Goal: Task Accomplishment & Management: Complete application form

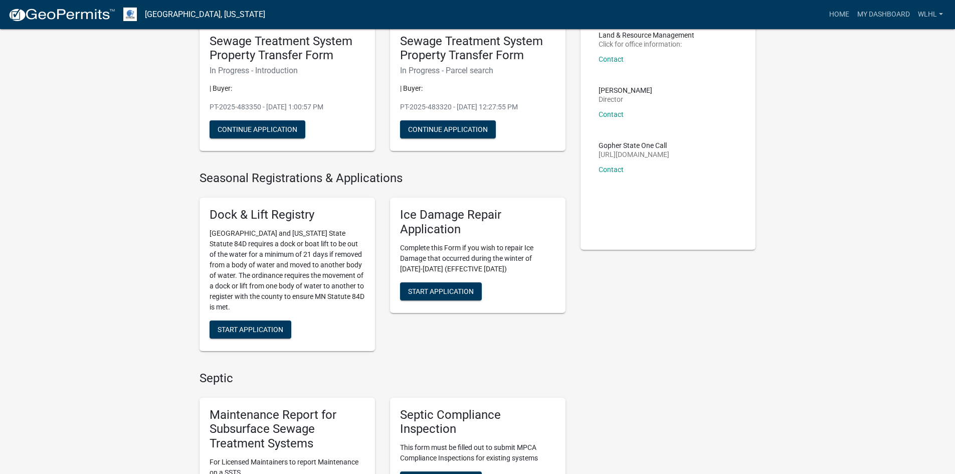
scroll to position [301, 0]
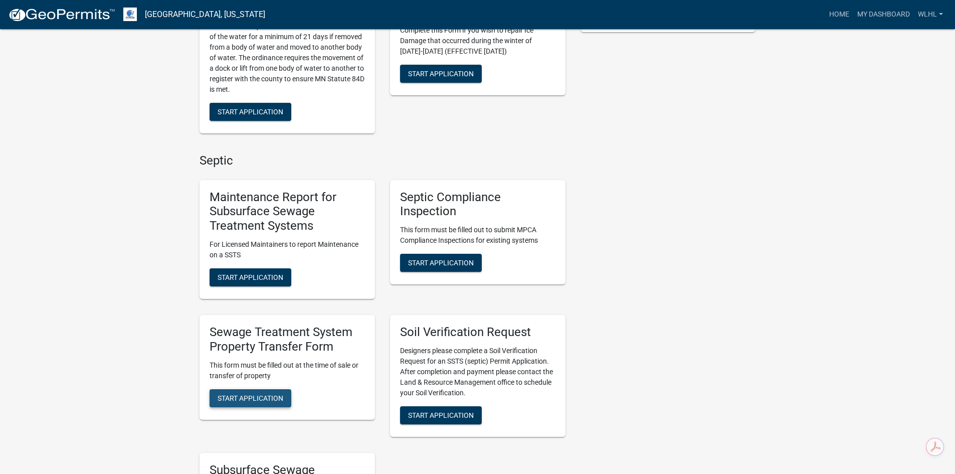
click at [281, 397] on span "Start Application" at bounding box center [251, 398] width 66 height 8
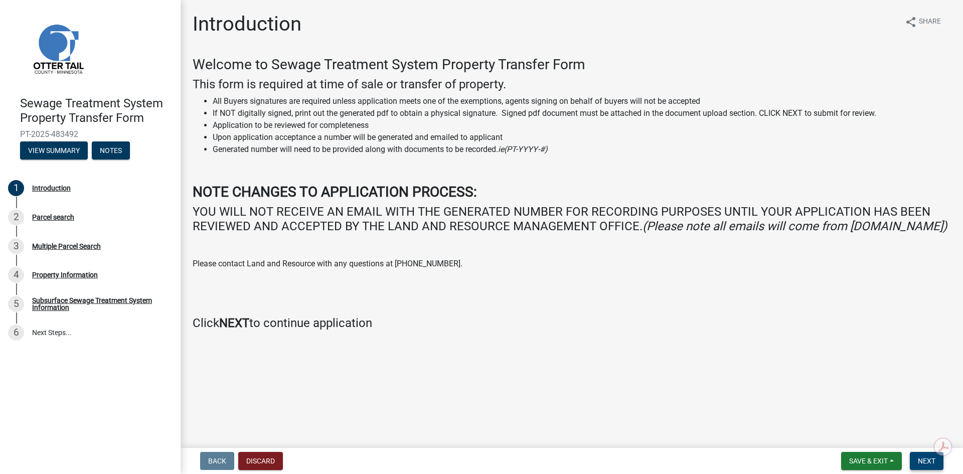
click at [921, 458] on span "Next" at bounding box center [927, 461] width 18 height 8
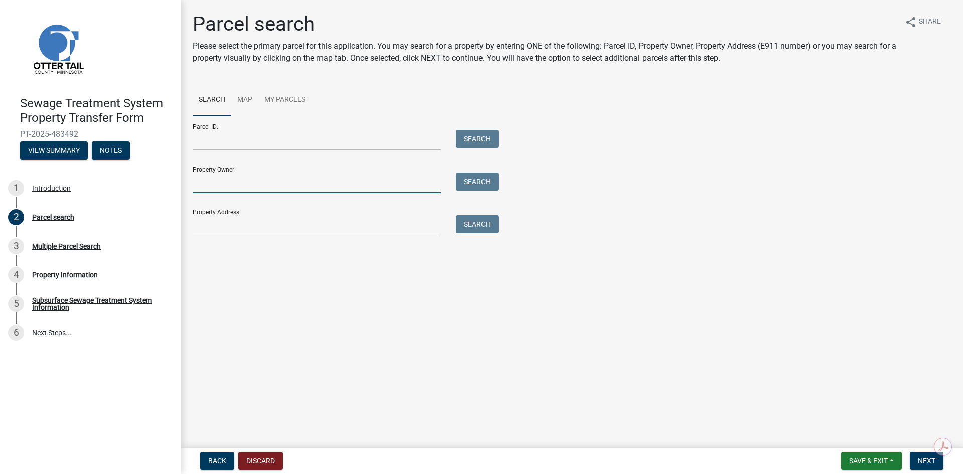
click at [249, 177] on input "Property Owner:" at bounding box center [317, 183] width 248 height 21
type input "Jerome Limmer"
click at [475, 178] on button "Search" at bounding box center [477, 182] width 43 height 18
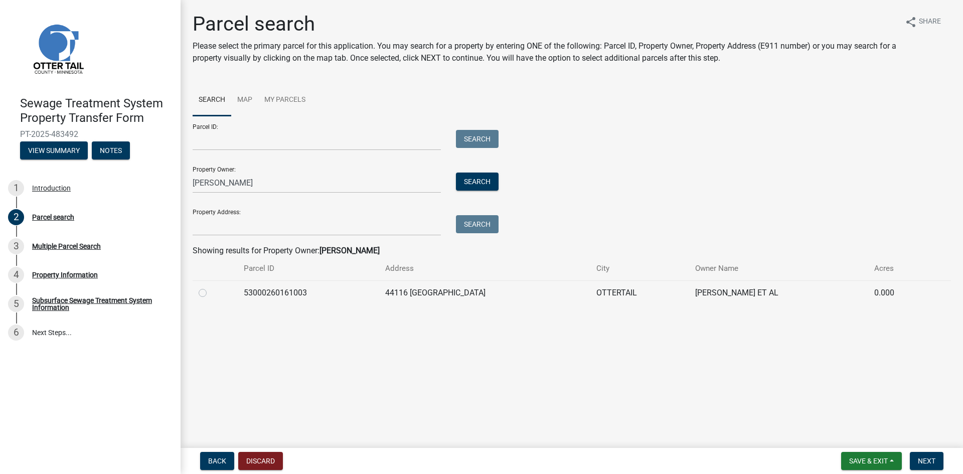
click at [211, 287] on label at bounding box center [211, 287] width 0 height 0
click at [211, 293] on input "radio" at bounding box center [214, 290] width 7 height 7
radio input "true"
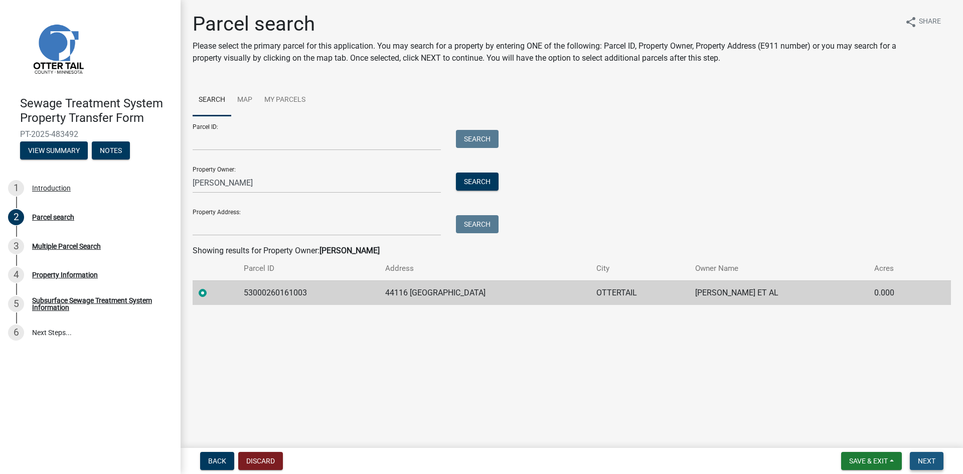
click at [920, 459] on span "Next" at bounding box center [927, 461] width 18 height 8
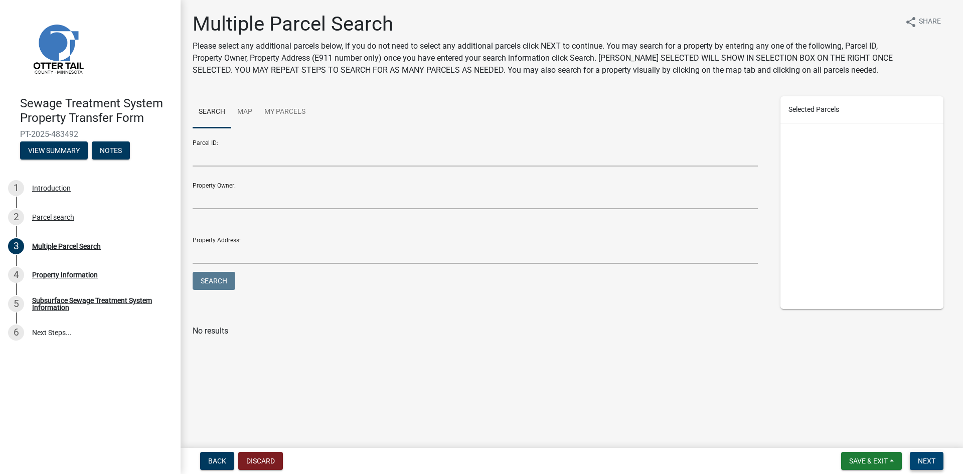
click at [920, 459] on span "Next" at bounding box center [927, 461] width 18 height 8
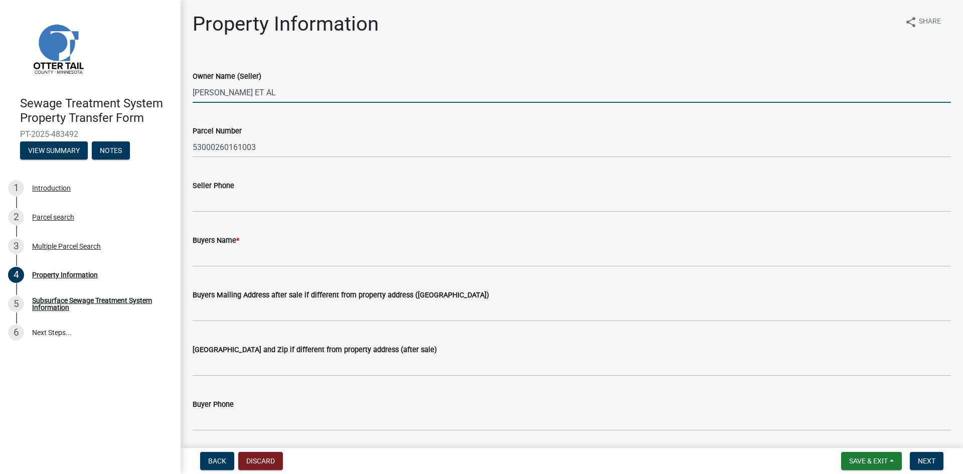
click at [312, 88] on input "[PERSON_NAME] ET AL" at bounding box center [572, 92] width 758 height 21
type input "JEROME J LIMMER"
click at [244, 193] on form "Seller Phone" at bounding box center [572, 196] width 758 height 33
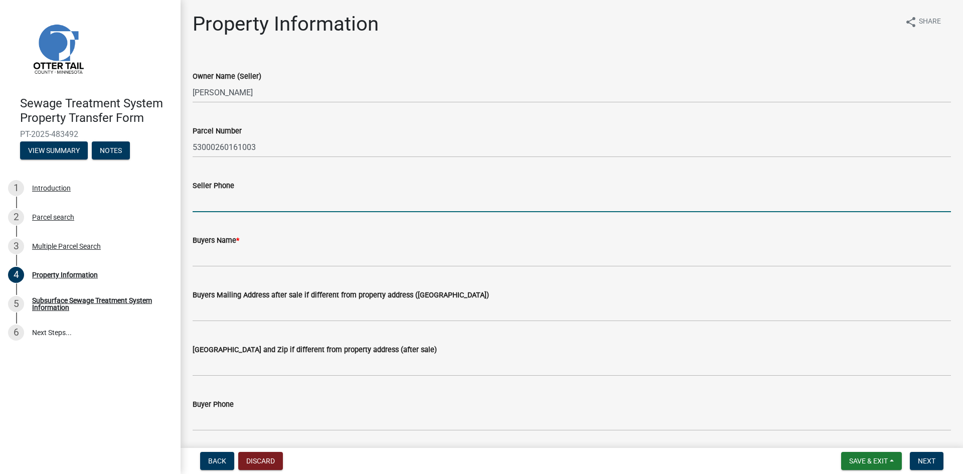
click at [245, 200] on input "Seller Phone" at bounding box center [572, 202] width 758 height 21
type input "218-535-1727"
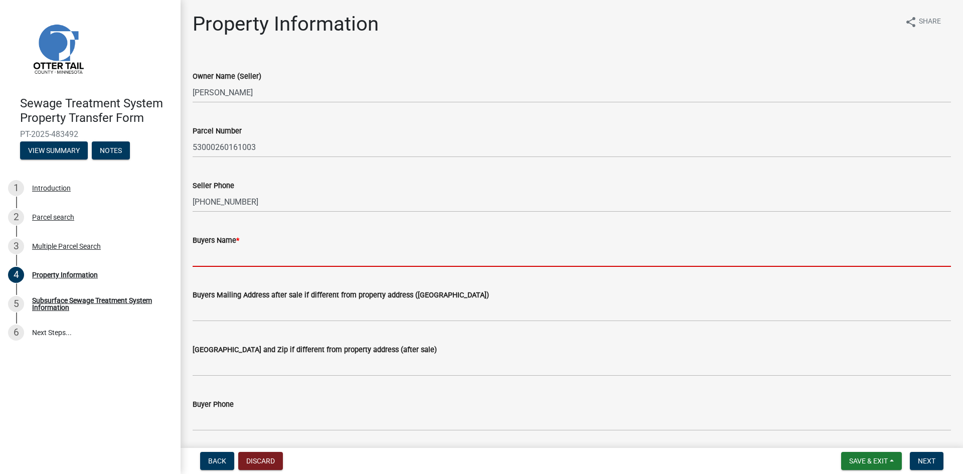
click at [230, 257] on input "Buyers Name *" at bounding box center [572, 256] width 758 height 21
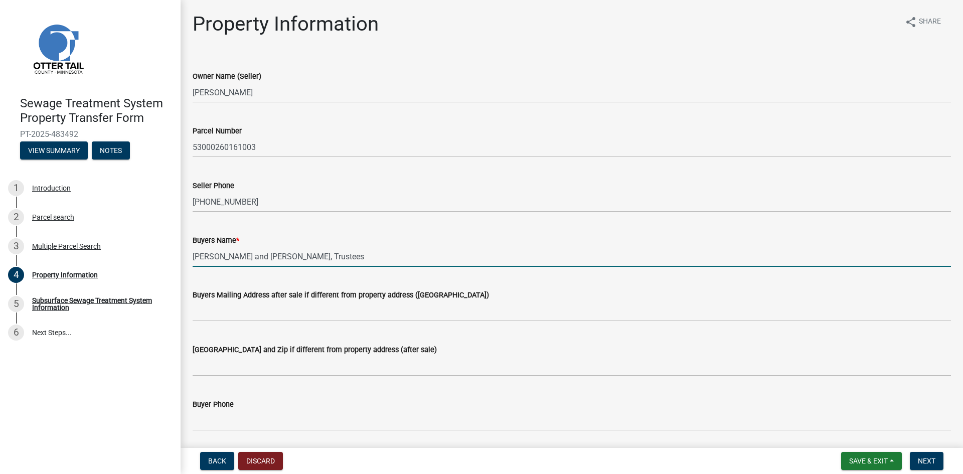
type input "[PERSON_NAME] and [PERSON_NAME], Trustees"
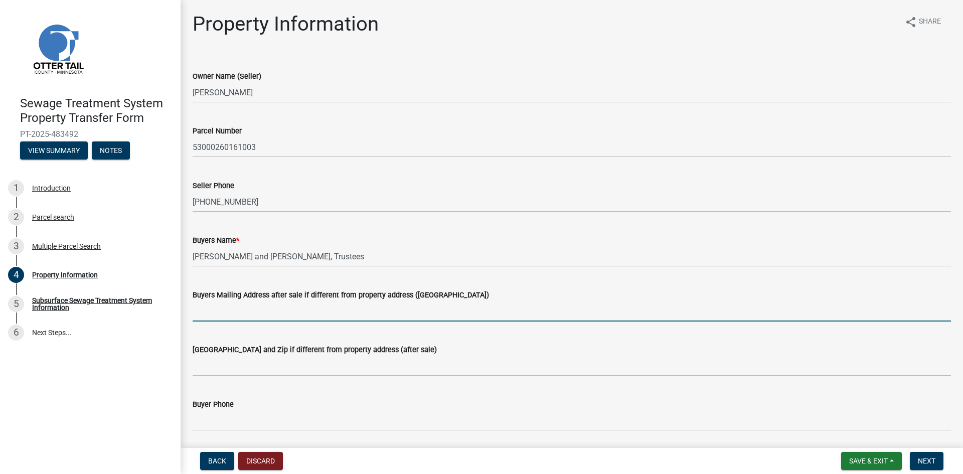
click at [225, 309] on input "Buyers Mailing Address after sale if different from property address ([GEOGRAPH…" at bounding box center [572, 311] width 758 height 21
type input "[STREET_ADDRESS]"
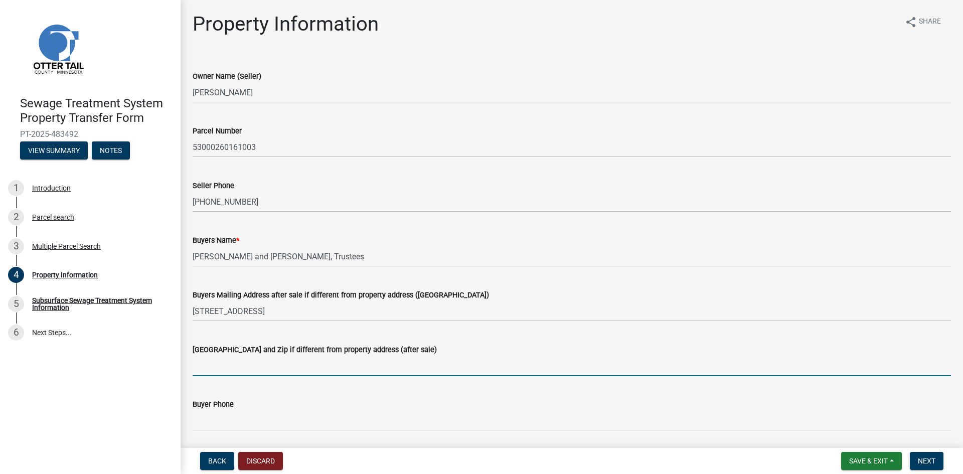
click at [227, 362] on input "[GEOGRAPHIC_DATA] and Zip if different from property address (after sale)" at bounding box center [572, 366] width 758 height 21
type input "[PERSON_NAME], [GEOGRAPHIC_DATA] 56551"
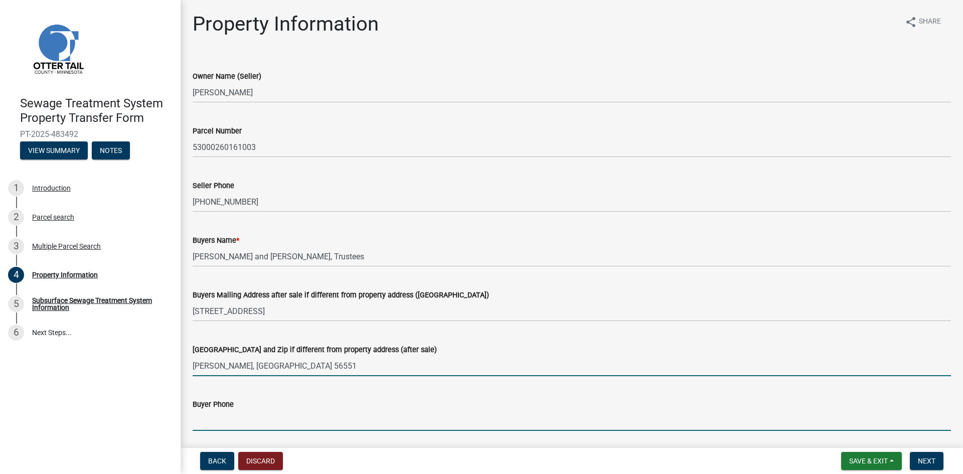
click at [213, 417] on input "Buyer Phone" at bounding box center [572, 420] width 758 height 21
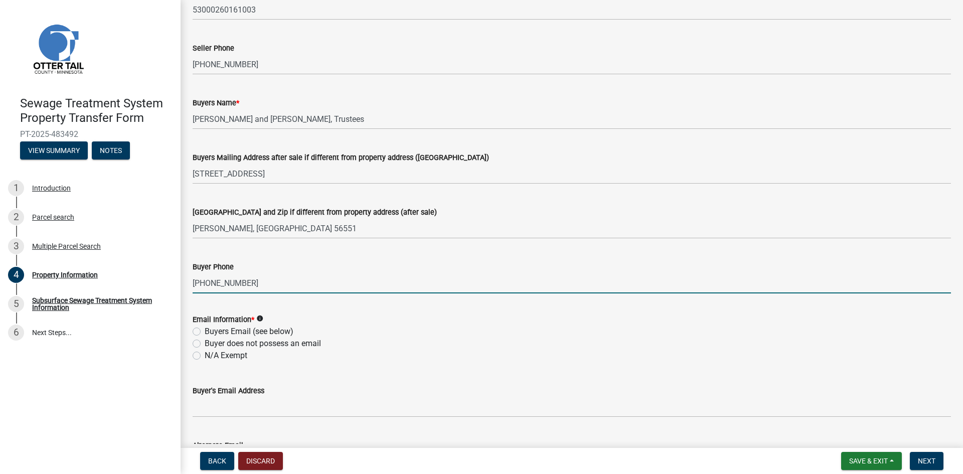
scroll to position [150, 0]
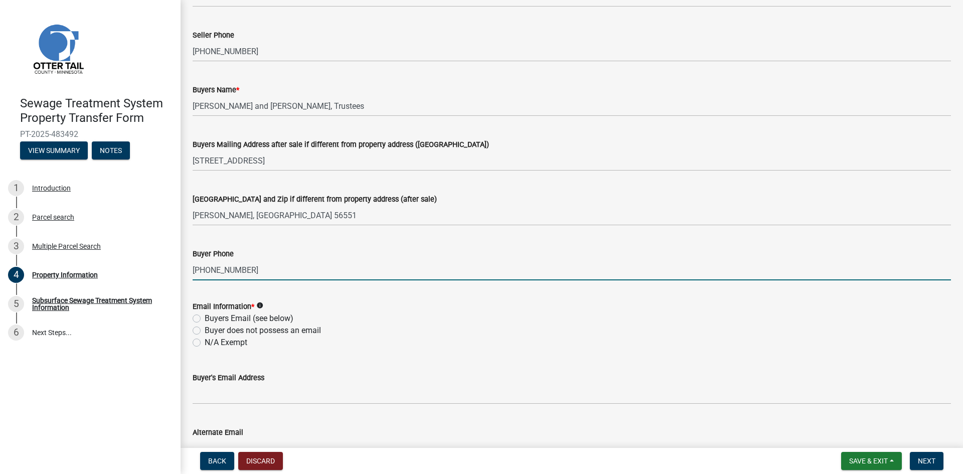
type input "[PHONE_NUMBER]"
click at [205, 344] on label "N/A Exempt" at bounding box center [226, 343] width 43 height 12
click at [205, 343] on input "N/A Exempt" at bounding box center [208, 340] width 7 height 7
radio input "true"
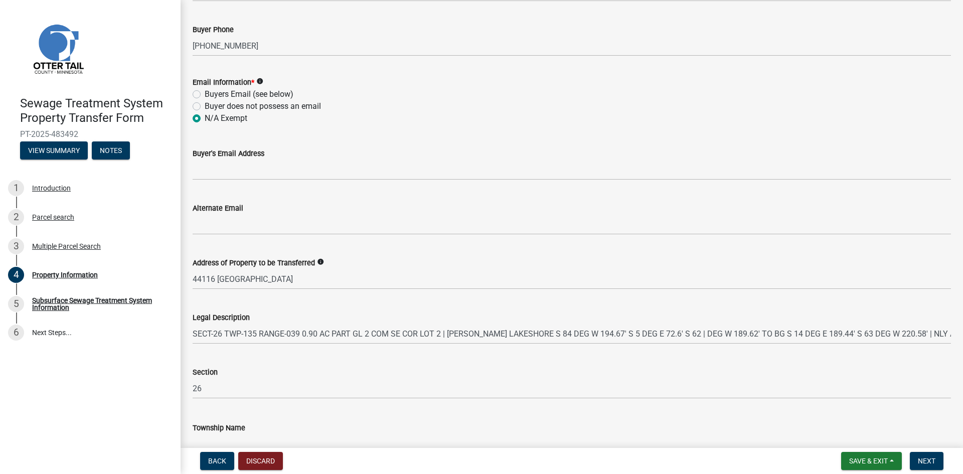
scroll to position [432, 0]
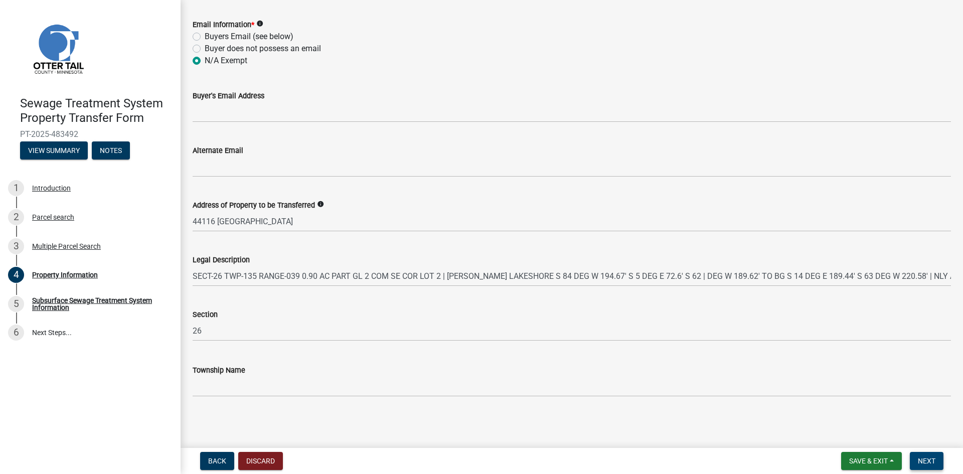
click at [923, 457] on span "Next" at bounding box center [927, 461] width 18 height 8
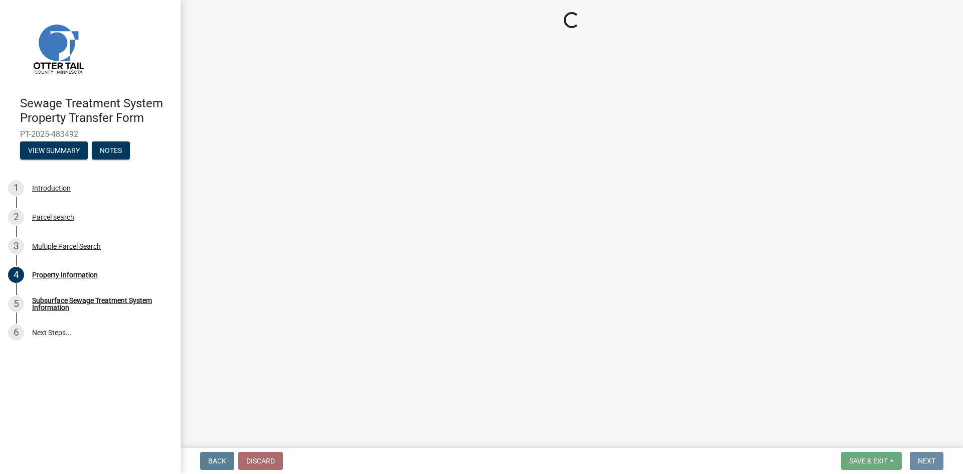
scroll to position [0, 0]
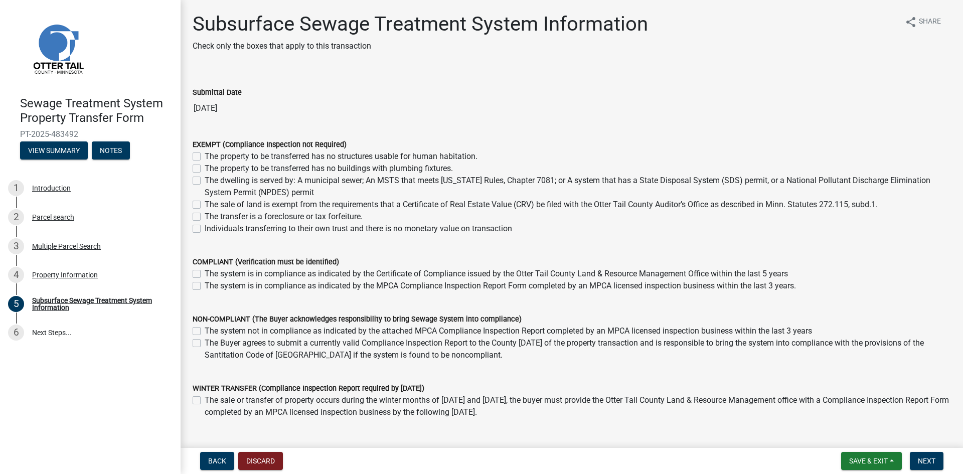
click at [205, 204] on label "The sale of land is exempt from the requirements that a Certificate of Real Est…" at bounding box center [541, 205] width 673 height 12
click at [205, 204] on input "The sale of land is exempt from the requirements that a Certificate of Real Est…" at bounding box center [208, 202] width 7 height 7
checkbox input "true"
checkbox input "false"
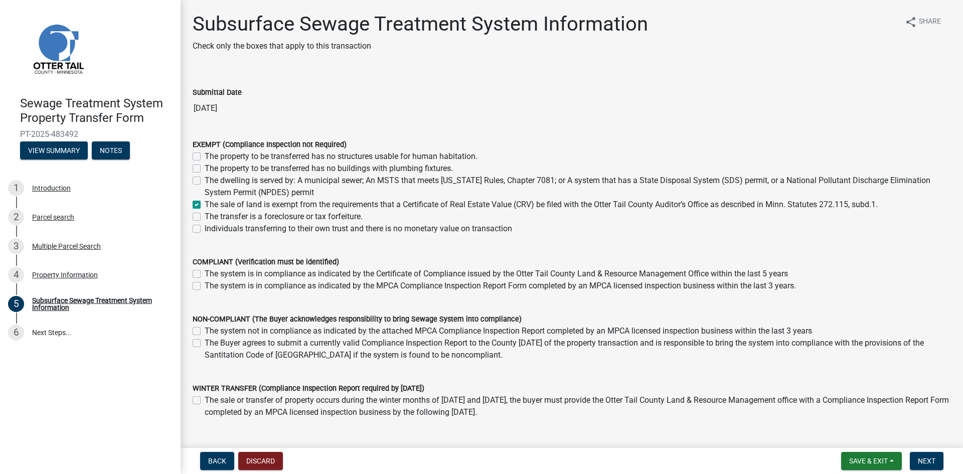
checkbox input "false"
checkbox input "true"
checkbox input "false"
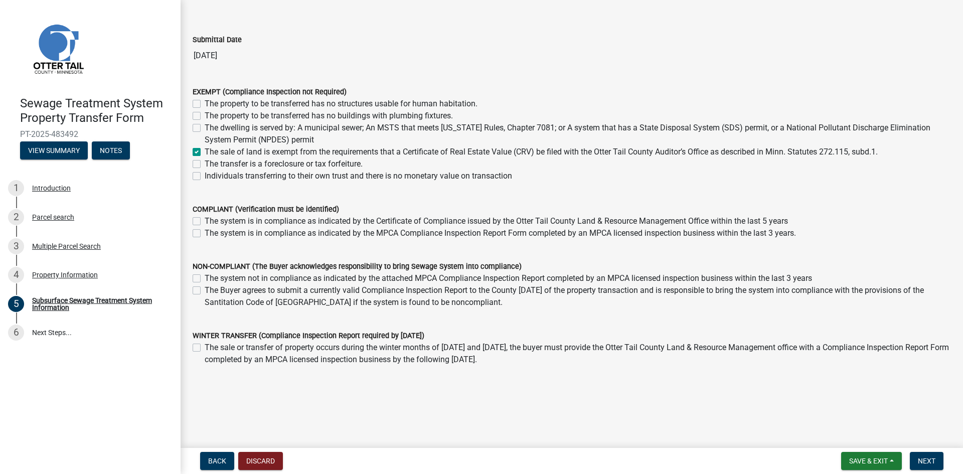
scroll to position [55, 0]
click at [923, 460] on span "Next" at bounding box center [927, 461] width 18 height 8
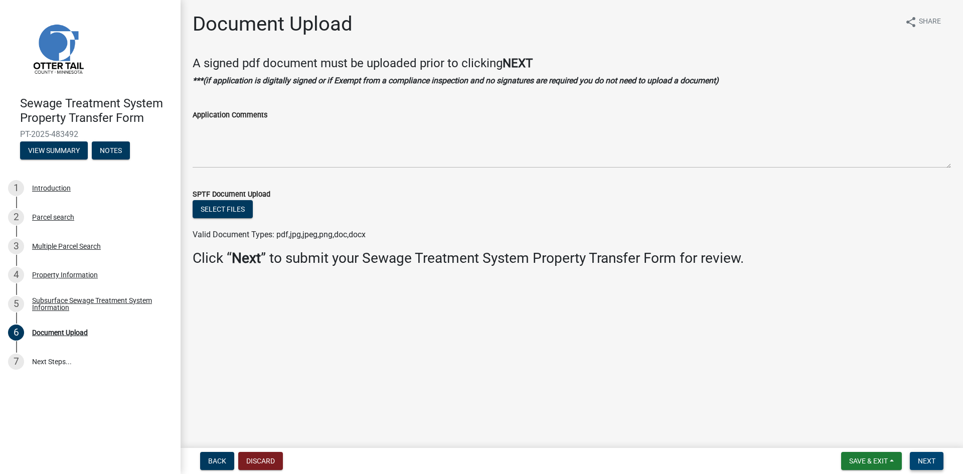
click at [923, 460] on span "Next" at bounding box center [927, 461] width 18 height 8
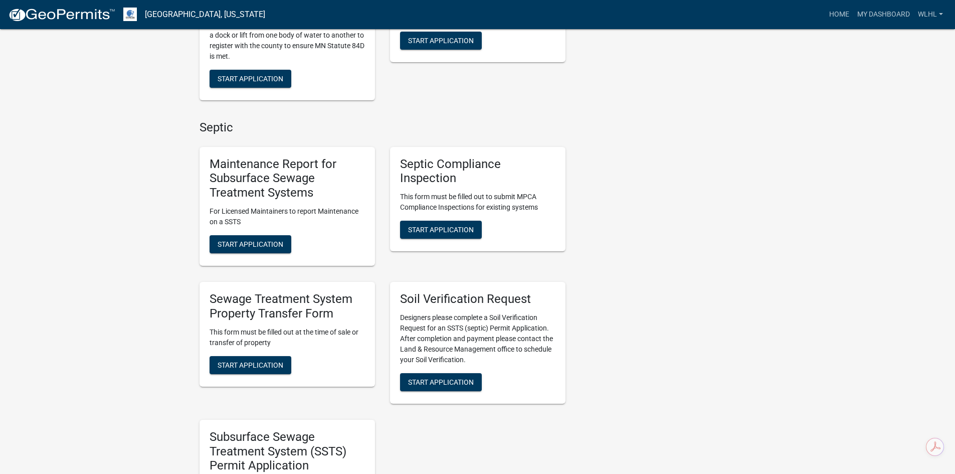
scroll to position [351, 0]
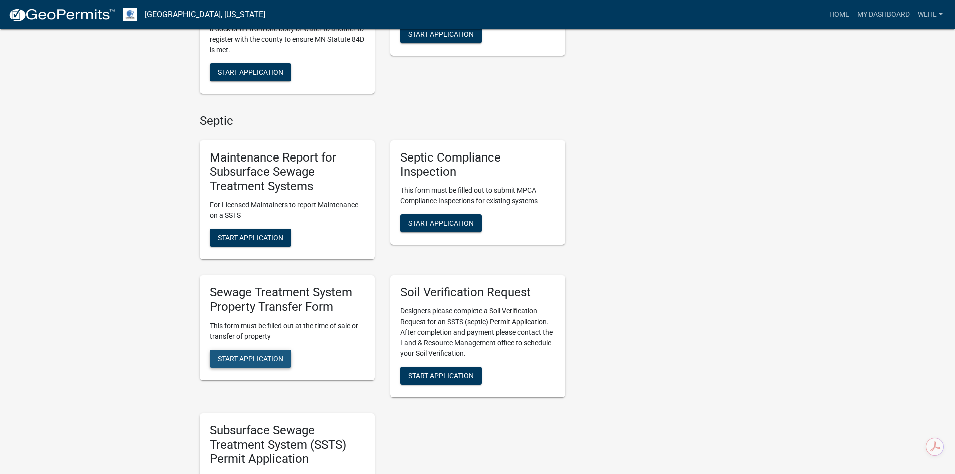
click at [274, 358] on span "Start Application" at bounding box center [251, 358] width 66 height 8
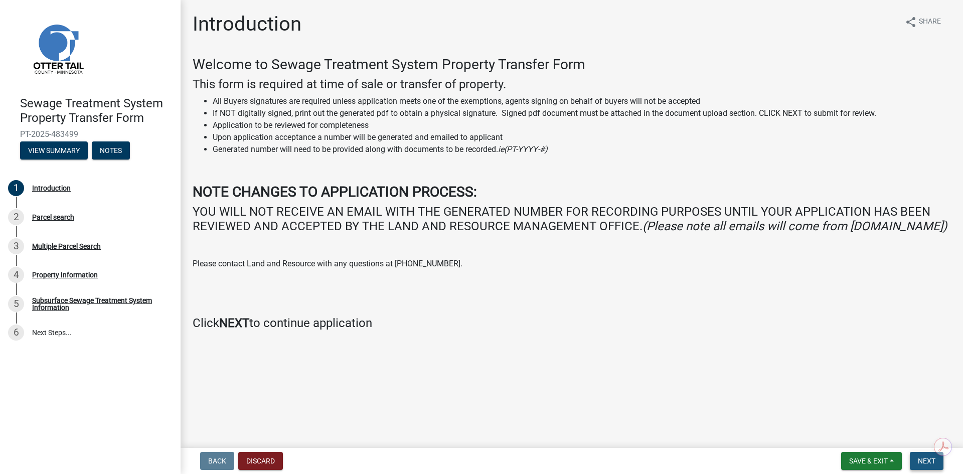
click at [928, 461] on span "Next" at bounding box center [927, 461] width 18 height 8
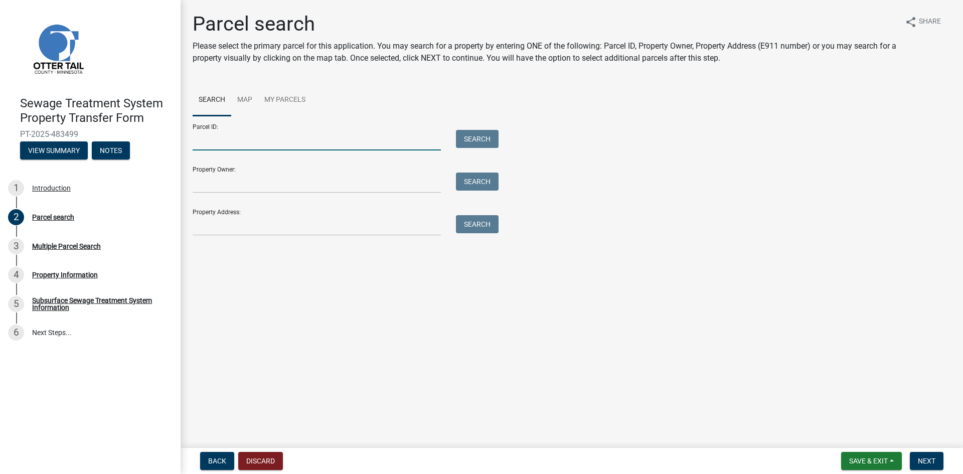
click at [234, 132] on input "Parcel ID:" at bounding box center [317, 140] width 248 height 21
type input "53000260161003"
click at [482, 137] on button "Search" at bounding box center [477, 139] width 43 height 18
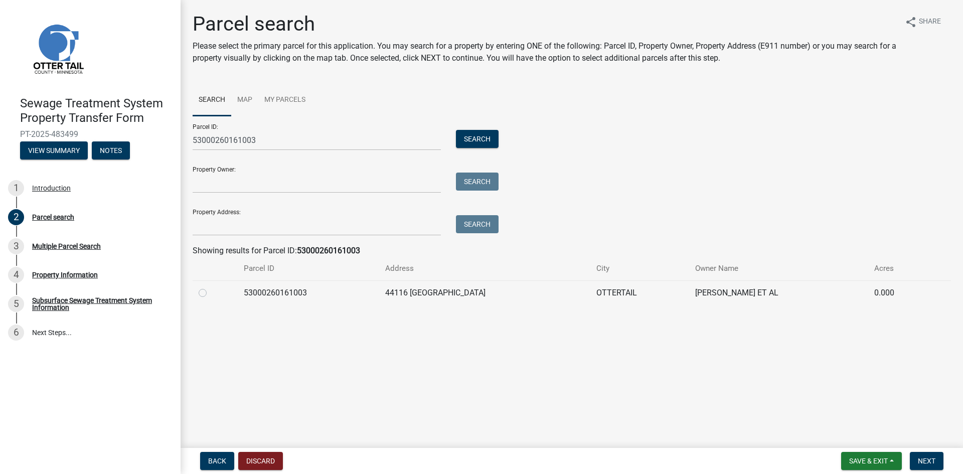
click at [211, 287] on label at bounding box center [211, 287] width 0 height 0
click at [211, 293] on input "radio" at bounding box center [214, 290] width 7 height 7
radio input "true"
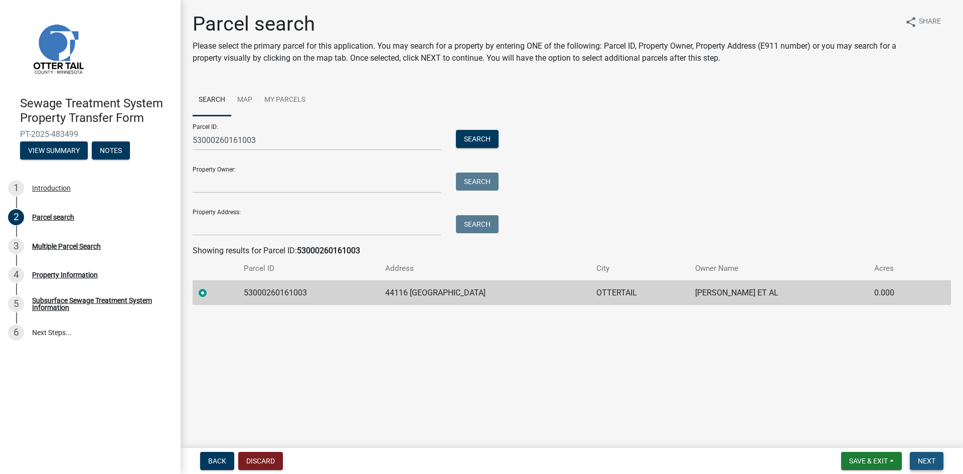
click at [926, 457] on span "Next" at bounding box center [927, 461] width 18 height 8
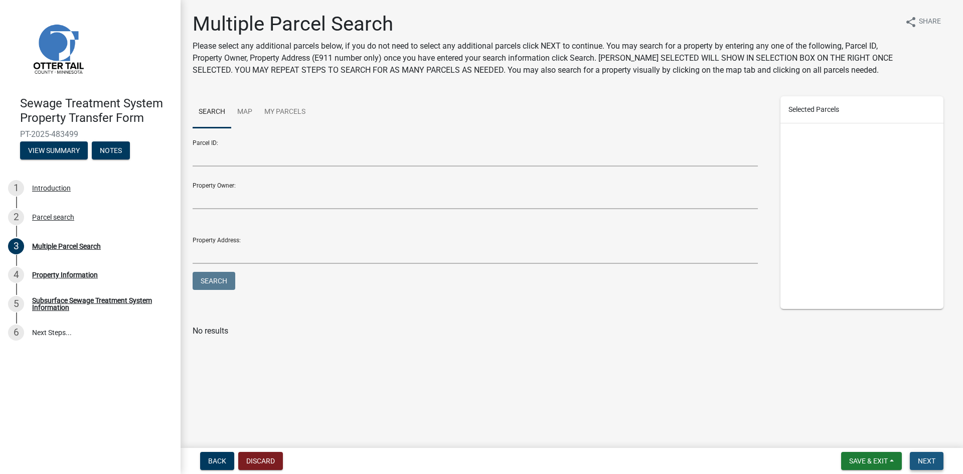
click at [934, 463] on span "Next" at bounding box center [927, 461] width 18 height 8
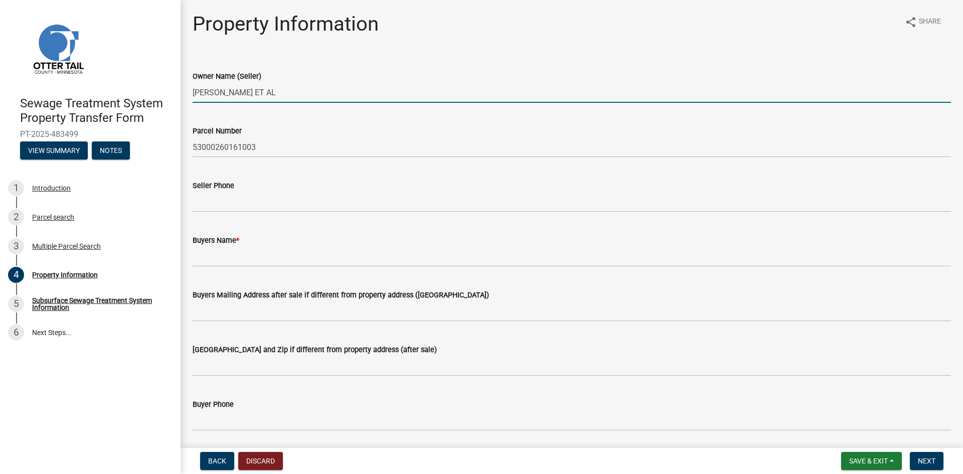
drag, startPoint x: 281, startPoint y: 89, endPoint x: 171, endPoint y: 88, distance: 109.8
click at [172, 87] on div "Sewage Treatment System Property Transfer Form PT-2025-483499 View Summary Note…" at bounding box center [481, 237] width 963 height 474
type input "[PERSON_NAME]"
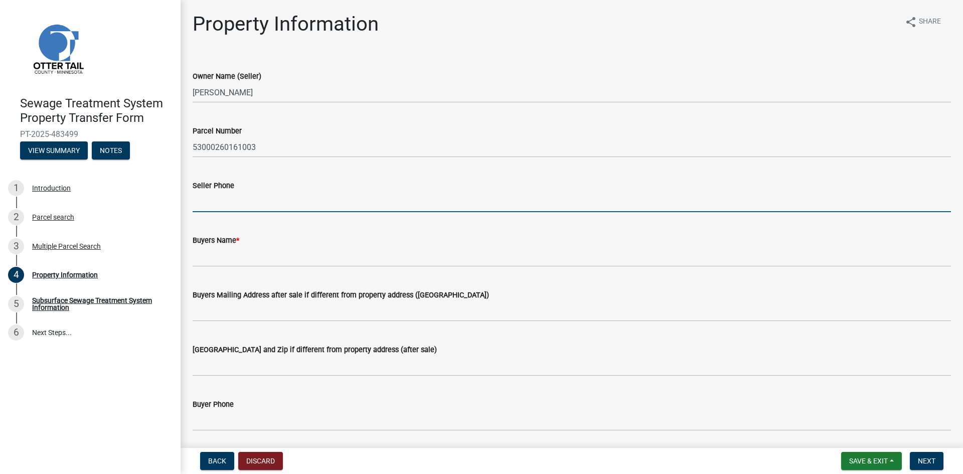
click at [241, 195] on input "Seller Phone" at bounding box center [572, 202] width 758 height 21
type input "[PERSON_NAME]"
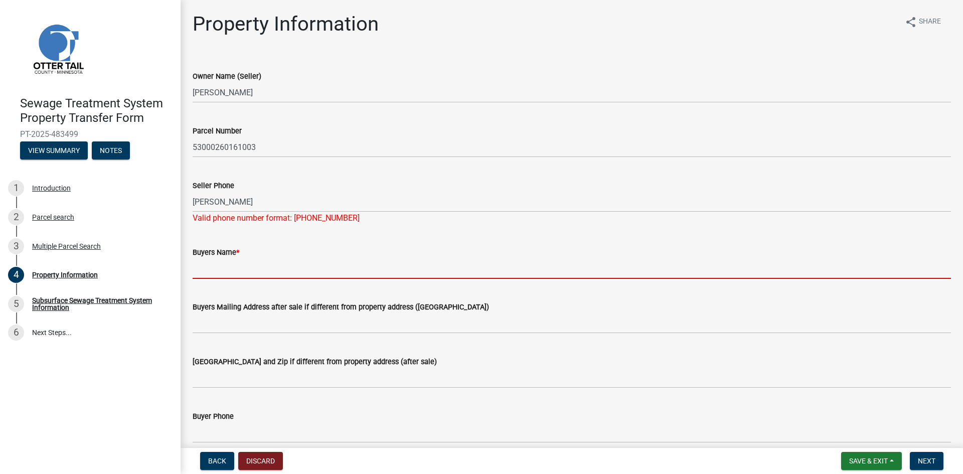
click at [263, 251] on form "Buyers Name *" at bounding box center [572, 262] width 758 height 33
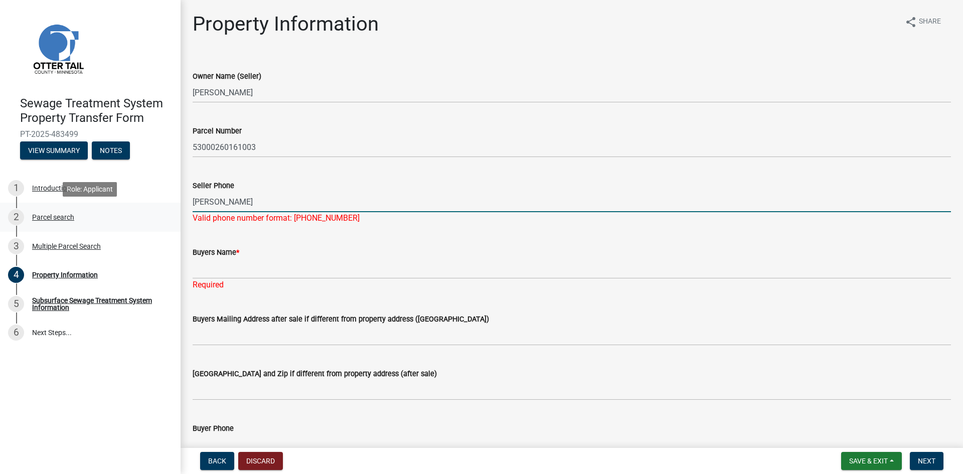
drag, startPoint x: 266, startPoint y: 201, endPoint x: 57, endPoint y: 212, distance: 209.4
click at [74, 210] on div "Sewage Treatment System Property Transfer Form PT-2025-483499 View Summary Note…" at bounding box center [481, 237] width 963 height 474
type input "[PHONE_NUMBER]"
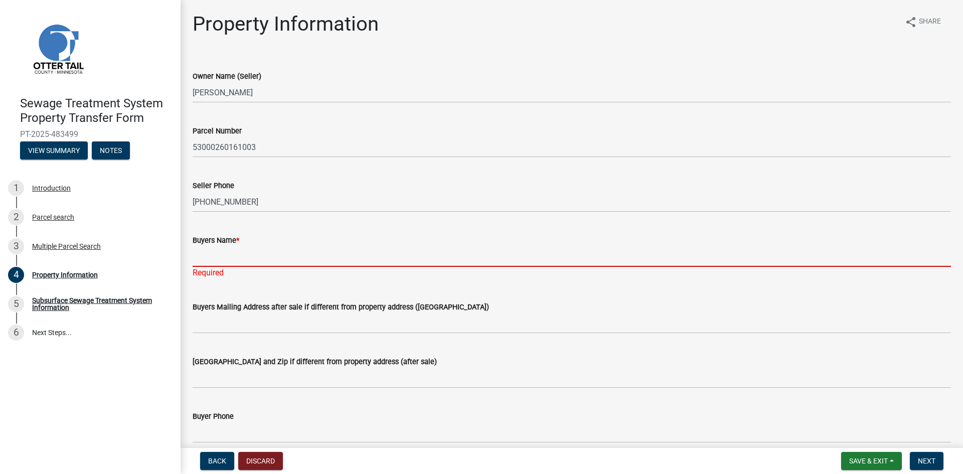
click at [259, 269] on div "Buyers Name * Required" at bounding box center [572, 249] width 758 height 59
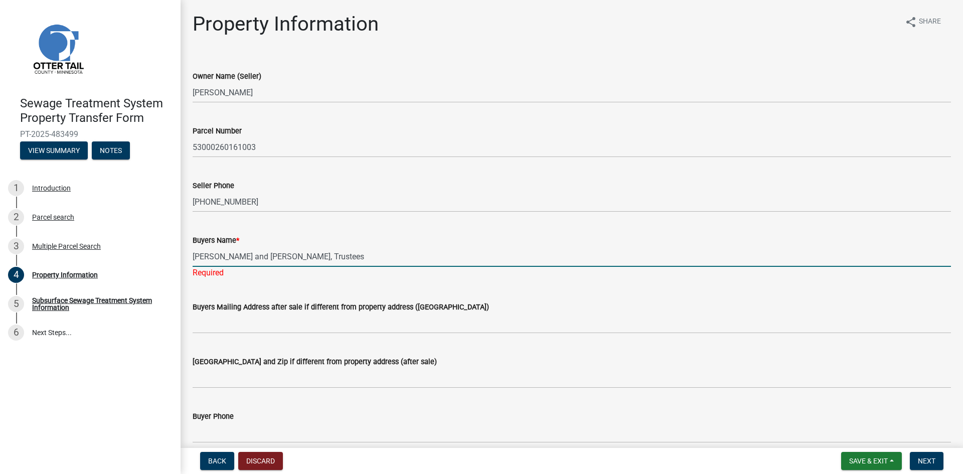
type input "[PERSON_NAME] and [PERSON_NAME], Trustees"
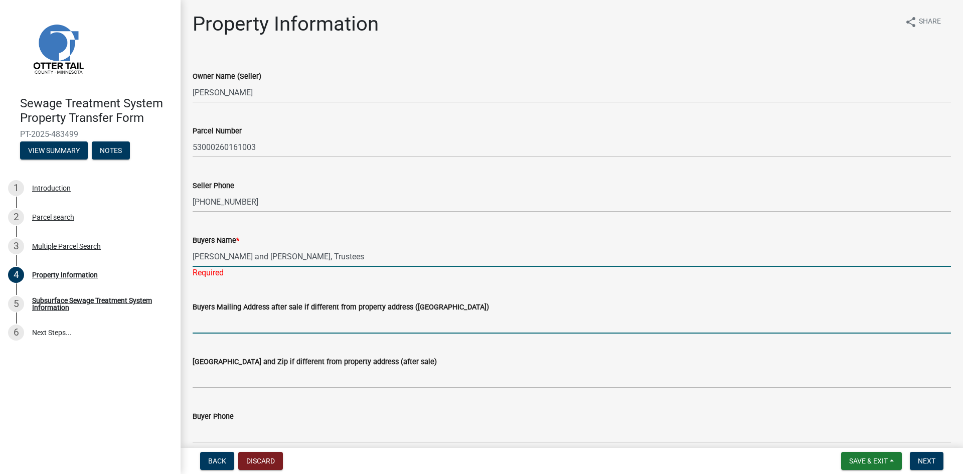
click at [276, 320] on input "Buyers Mailing Address after sale if different from property address ([GEOGRAPH…" at bounding box center [572, 323] width 758 height 21
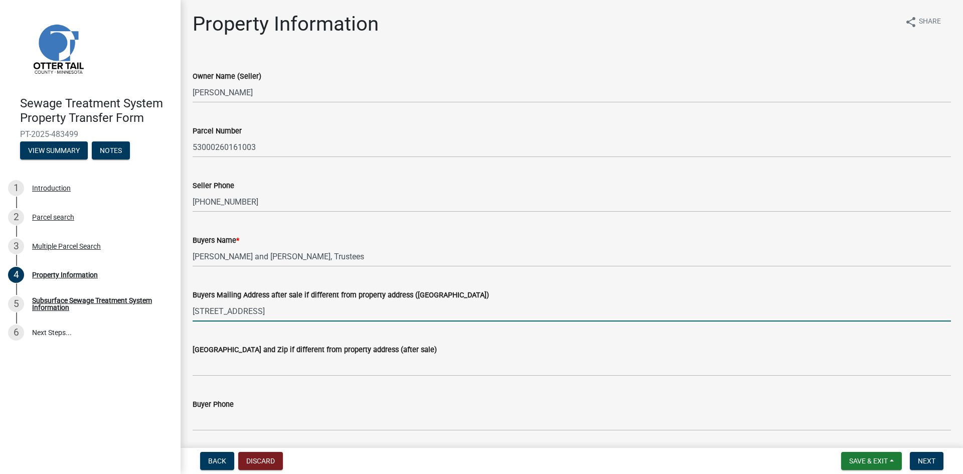
type input "[STREET_ADDRESS]"
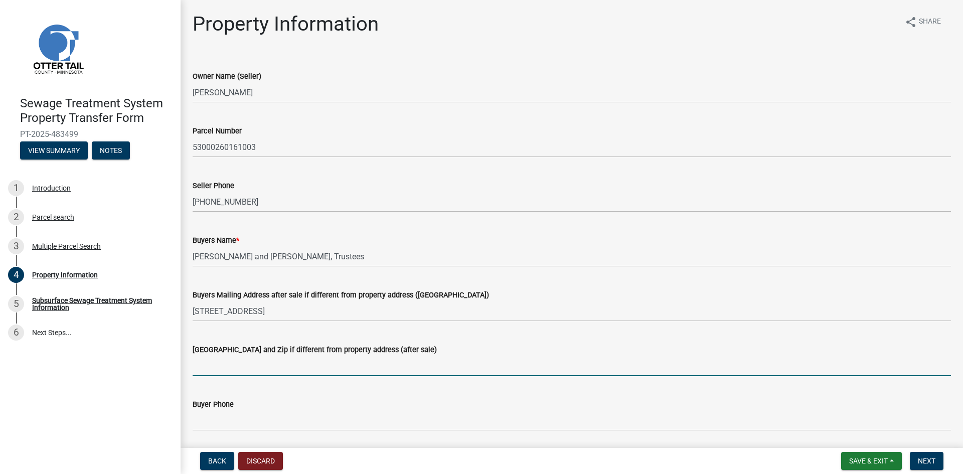
click at [256, 365] on input "[GEOGRAPHIC_DATA] and Zip if different from property address (after sale)" at bounding box center [572, 366] width 758 height 21
type input "[PERSON_NAME], [GEOGRAPHIC_DATA] 56551"
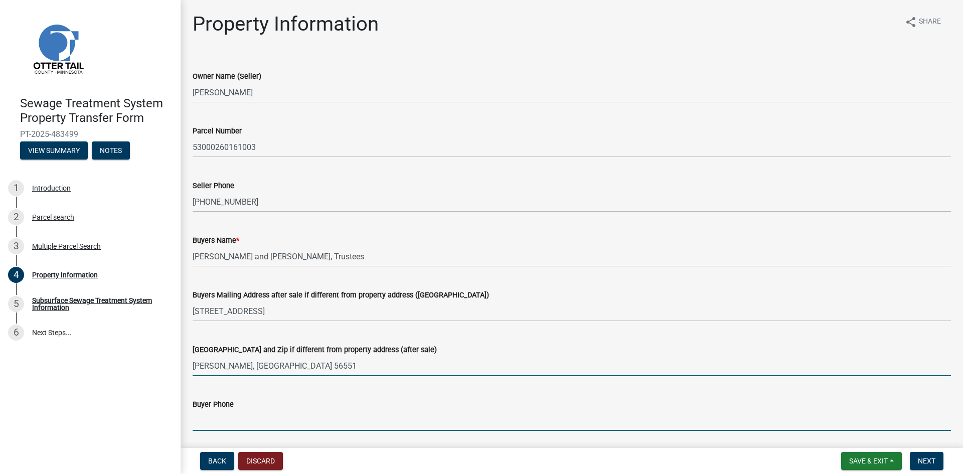
click at [234, 416] on input "Buyer Phone" at bounding box center [572, 420] width 758 height 21
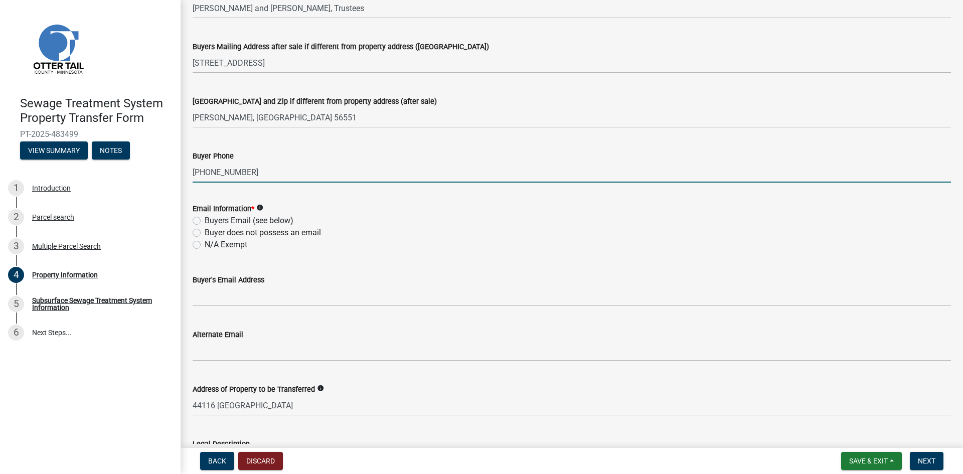
scroll to position [251, 0]
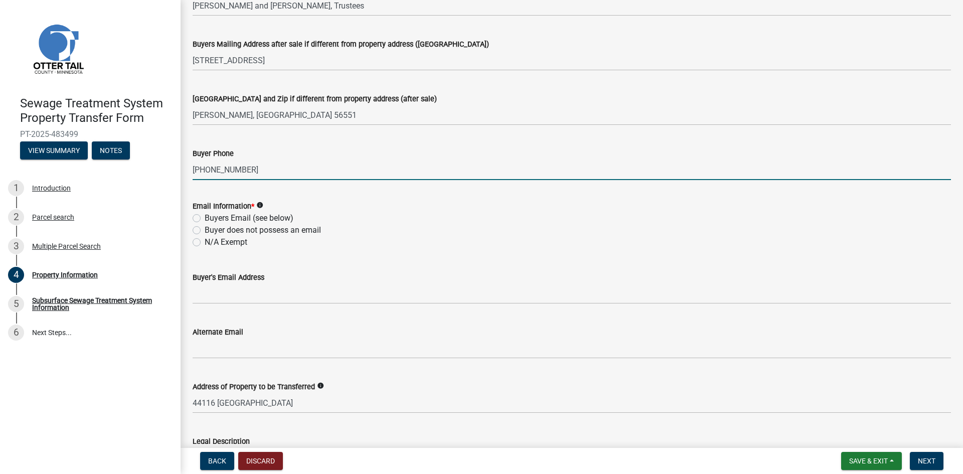
type input "[PHONE_NUMBER]"
click at [205, 239] on label "N/A Exempt" at bounding box center [226, 242] width 43 height 12
click at [205, 239] on input "N/A Exempt" at bounding box center [208, 239] width 7 height 7
radio input "true"
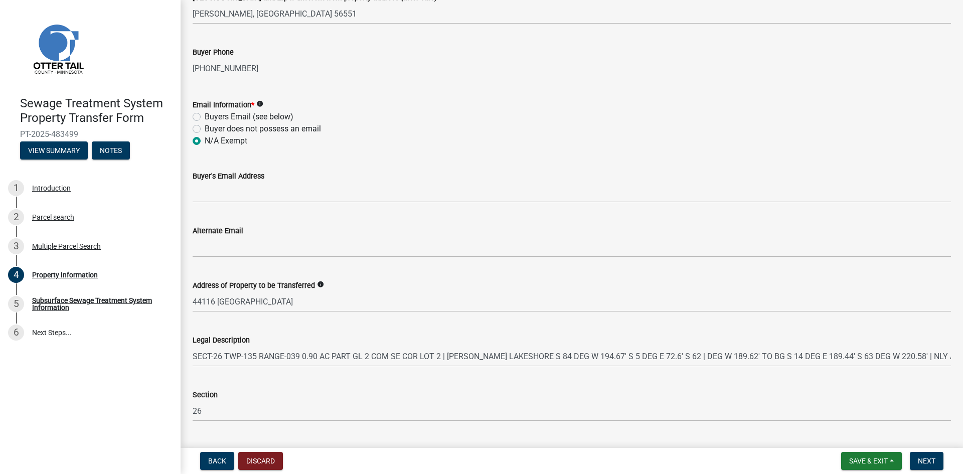
scroll to position [432, 0]
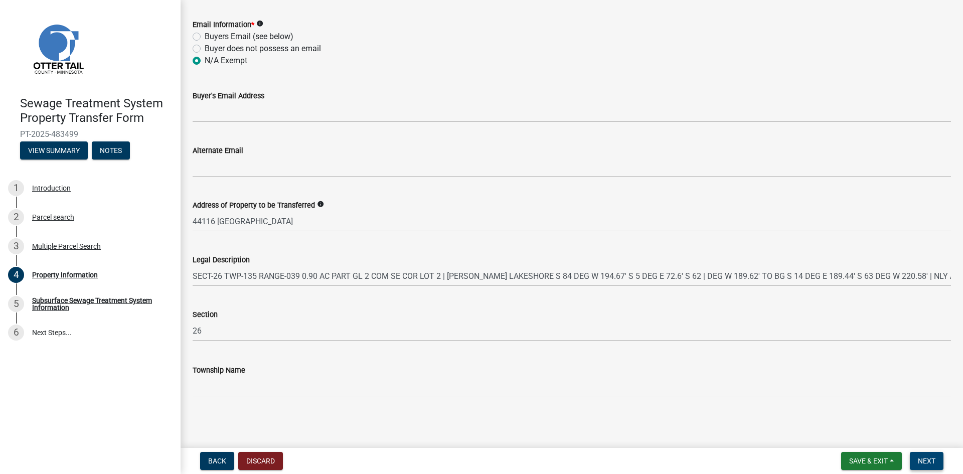
click at [934, 459] on span "Next" at bounding box center [927, 461] width 18 height 8
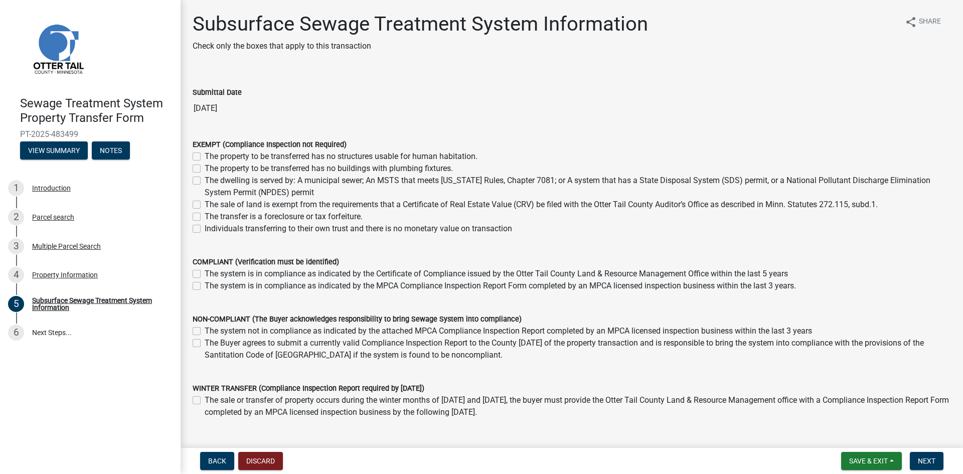
click at [205, 207] on label "The sale of land is exempt from the requirements that a Certificate of Real Est…" at bounding box center [541, 205] width 673 height 12
click at [205, 205] on input "The sale of land is exempt from the requirements that a Certificate of Real Est…" at bounding box center [208, 202] width 7 height 7
checkbox input "true"
checkbox input "false"
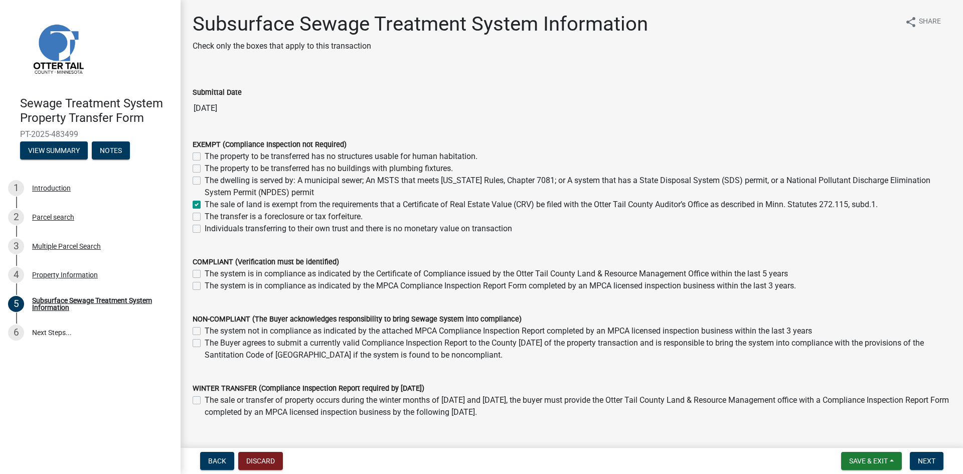
checkbox input "false"
checkbox input "true"
checkbox input "false"
click at [929, 460] on span "Next" at bounding box center [927, 461] width 18 height 8
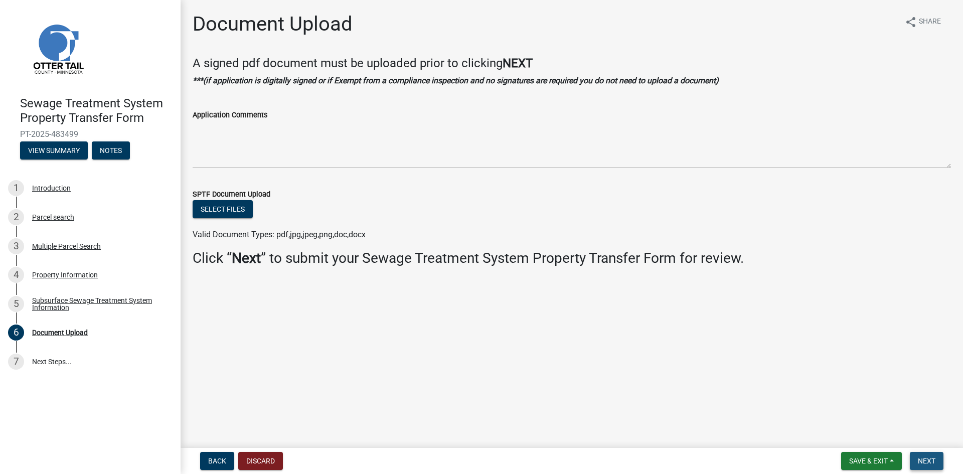
click at [929, 460] on span "Next" at bounding box center [927, 461] width 18 height 8
